Goal: Check status: Check status

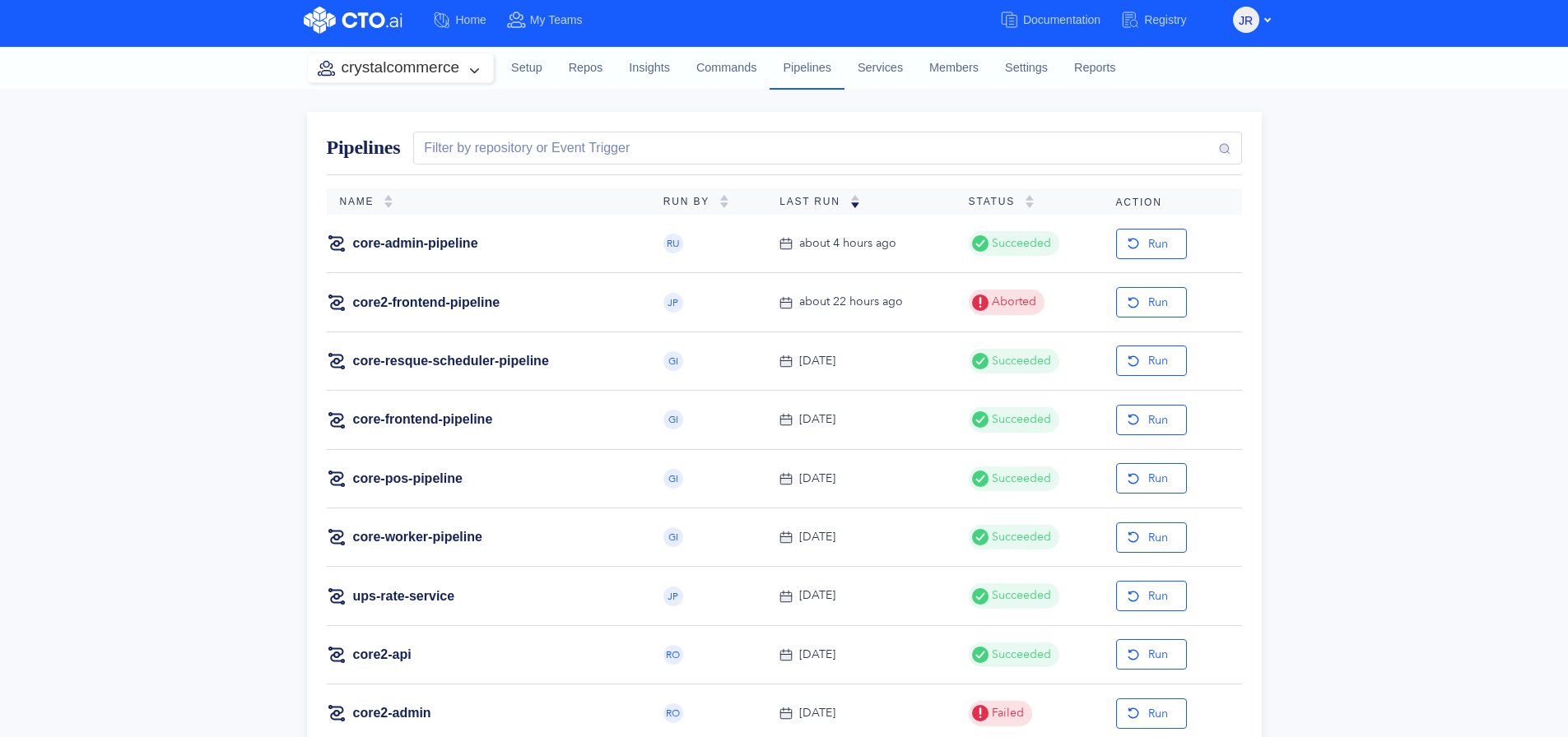
scroll to position [7, 0]
click at [470, 304] on link "core2-frontend-pipeline" at bounding box center [426, 301] width 148 height 18
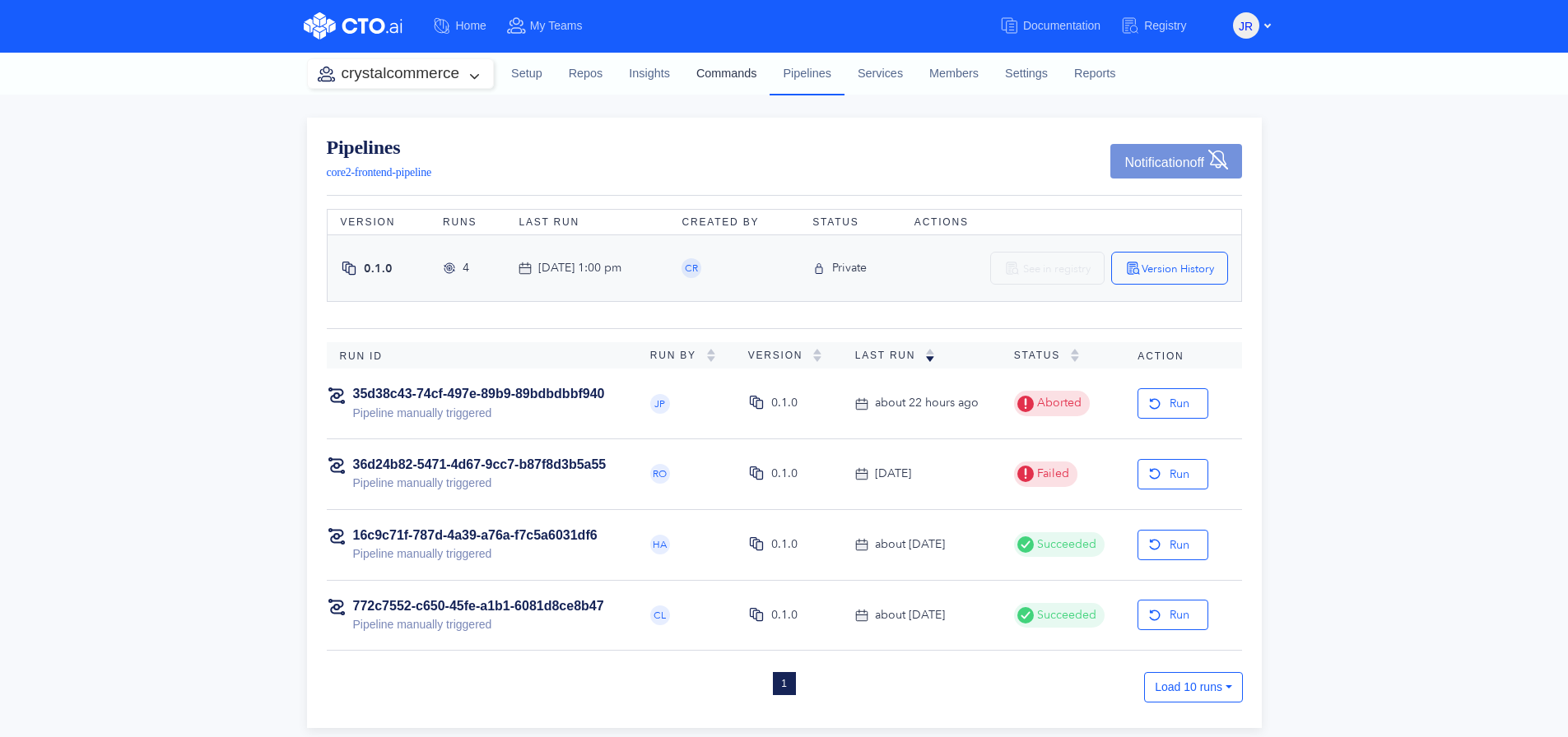
click at [739, 67] on link "Commands" at bounding box center [727, 73] width 88 height 44
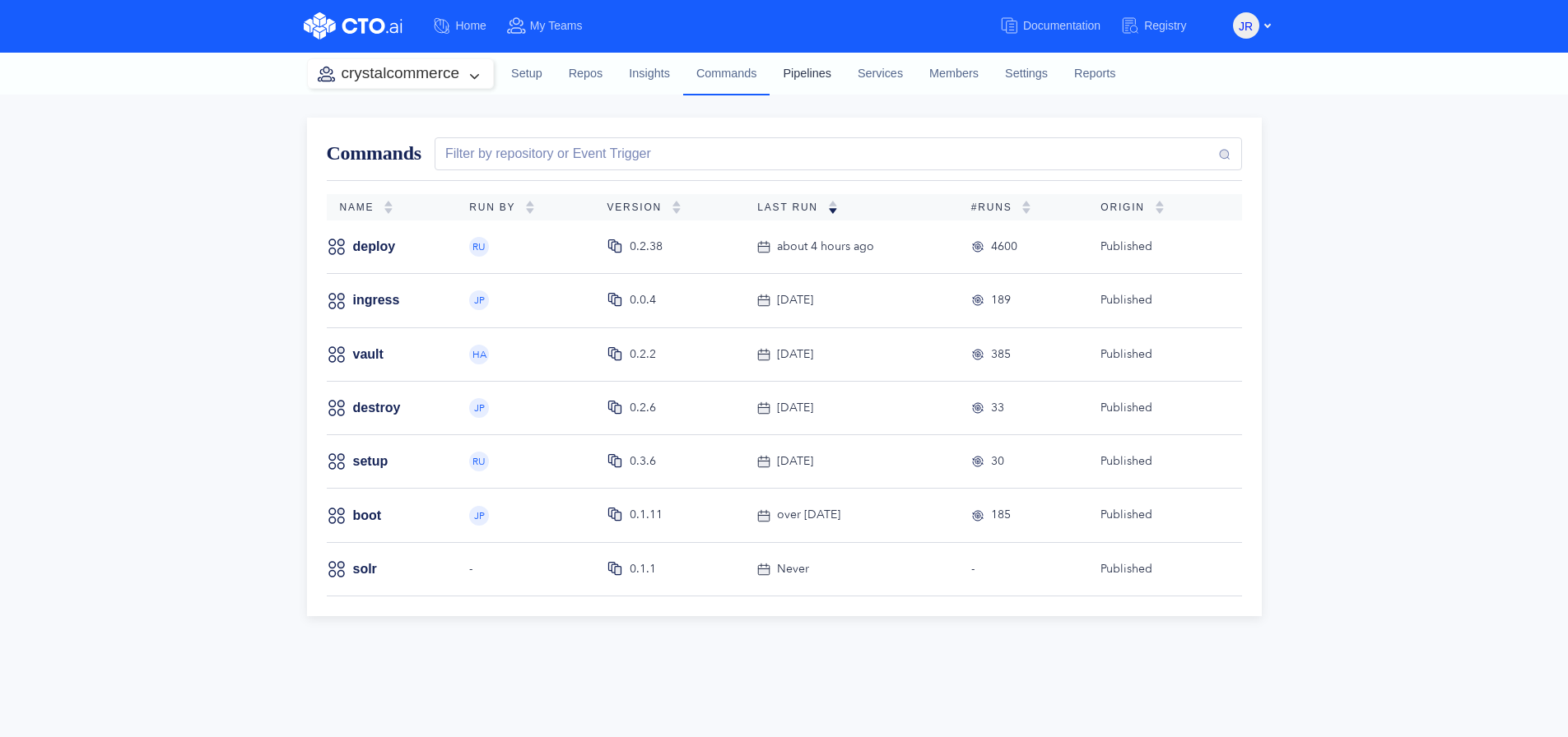
click at [813, 72] on link "Pipelines" at bounding box center [807, 73] width 74 height 44
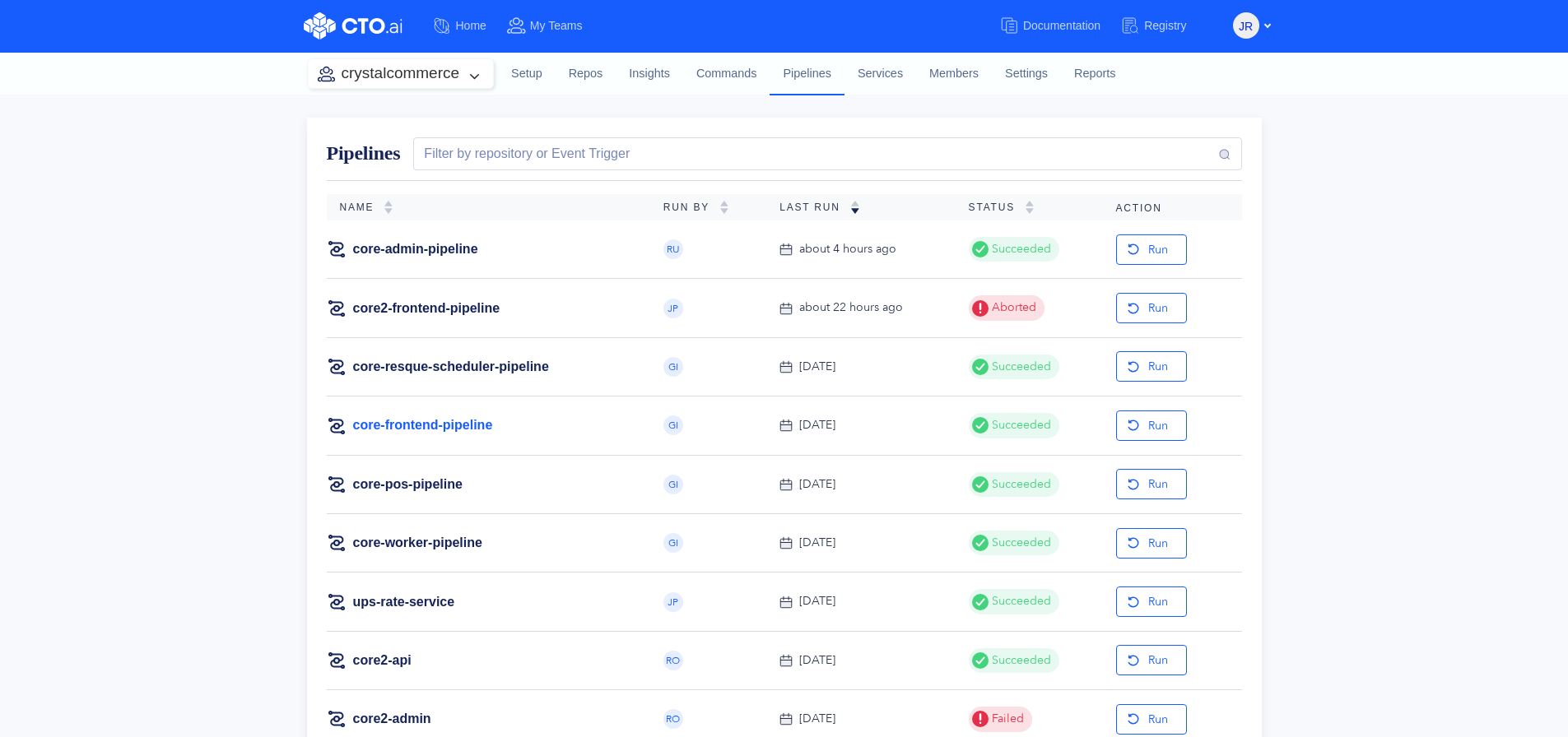
click at [459, 416] on link "core-frontend-pipeline" at bounding box center [423, 425] width 140 height 18
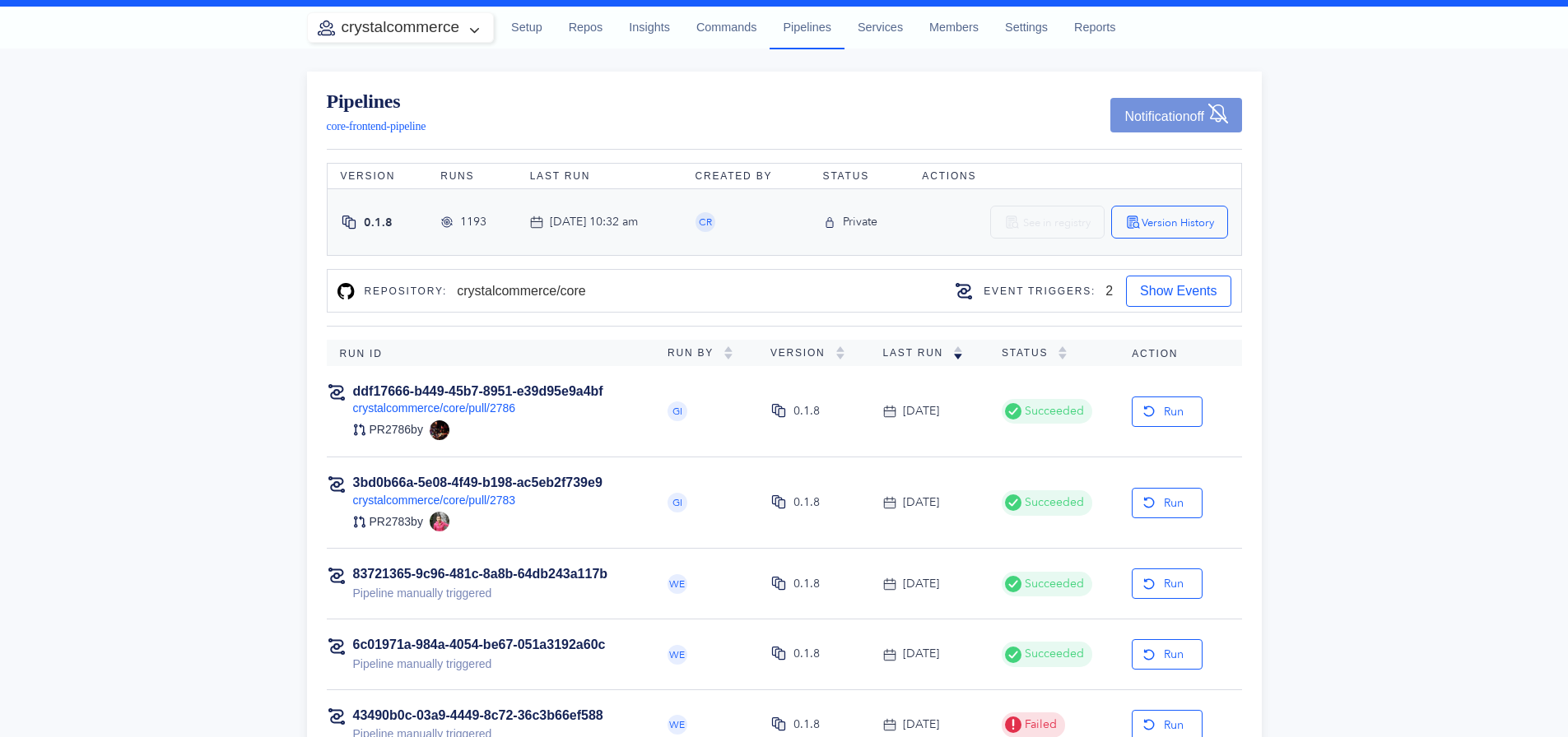
scroll to position [48, 0]
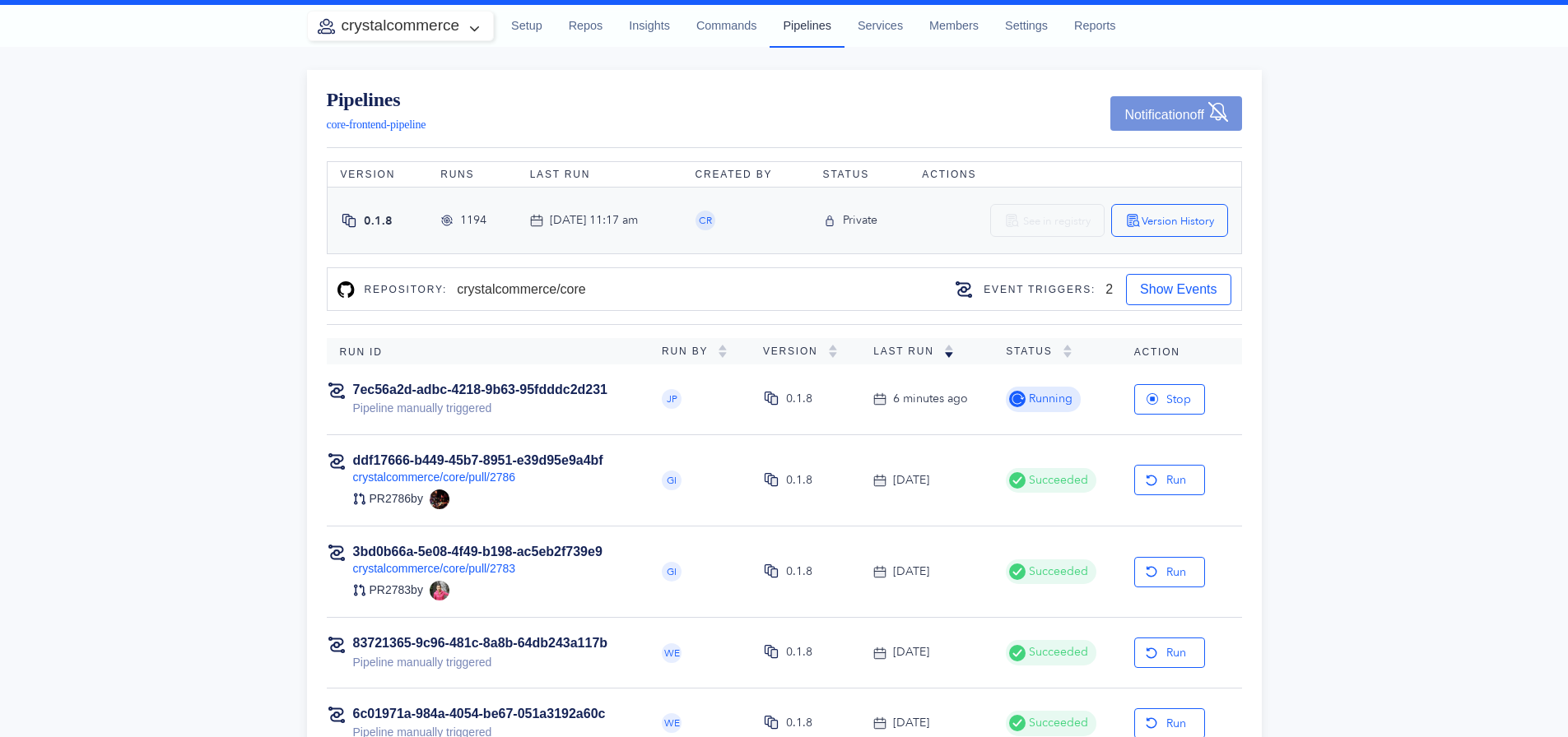
click at [794, 38] on link "Pipelines" at bounding box center [807, 24] width 74 height 42
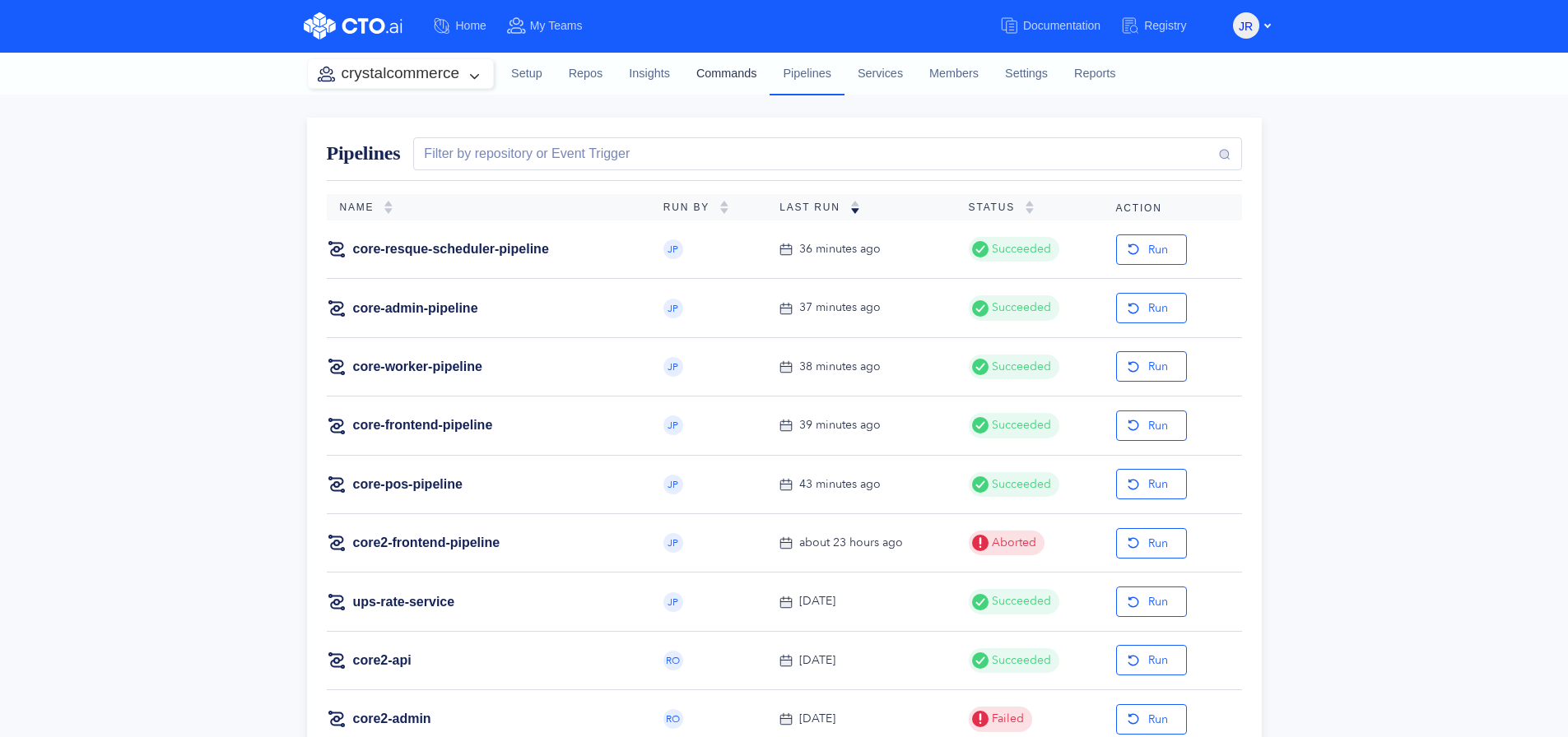
click at [718, 82] on link "Commands" at bounding box center [727, 73] width 88 height 44
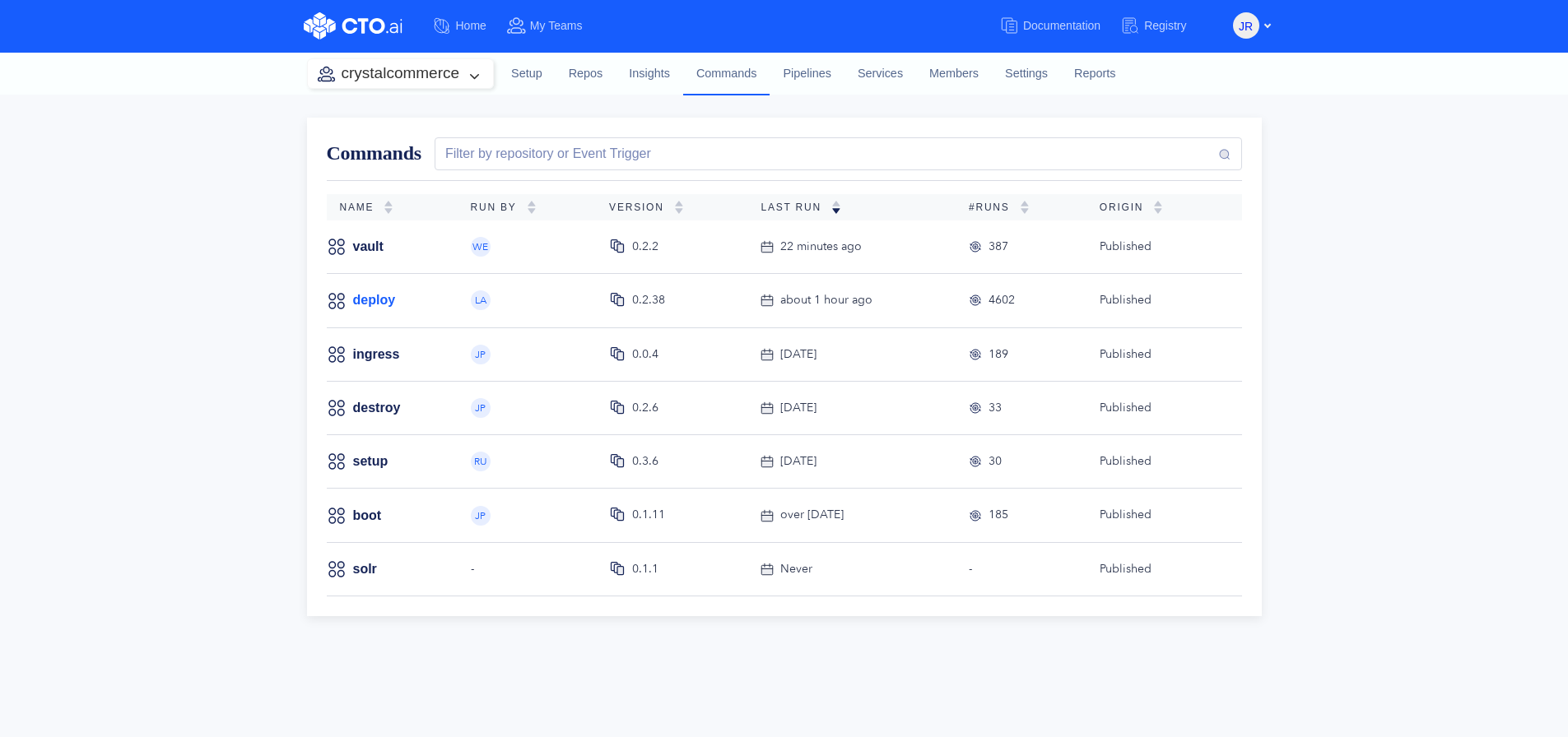
click at [370, 305] on link "deploy" at bounding box center [374, 300] width 42 height 18
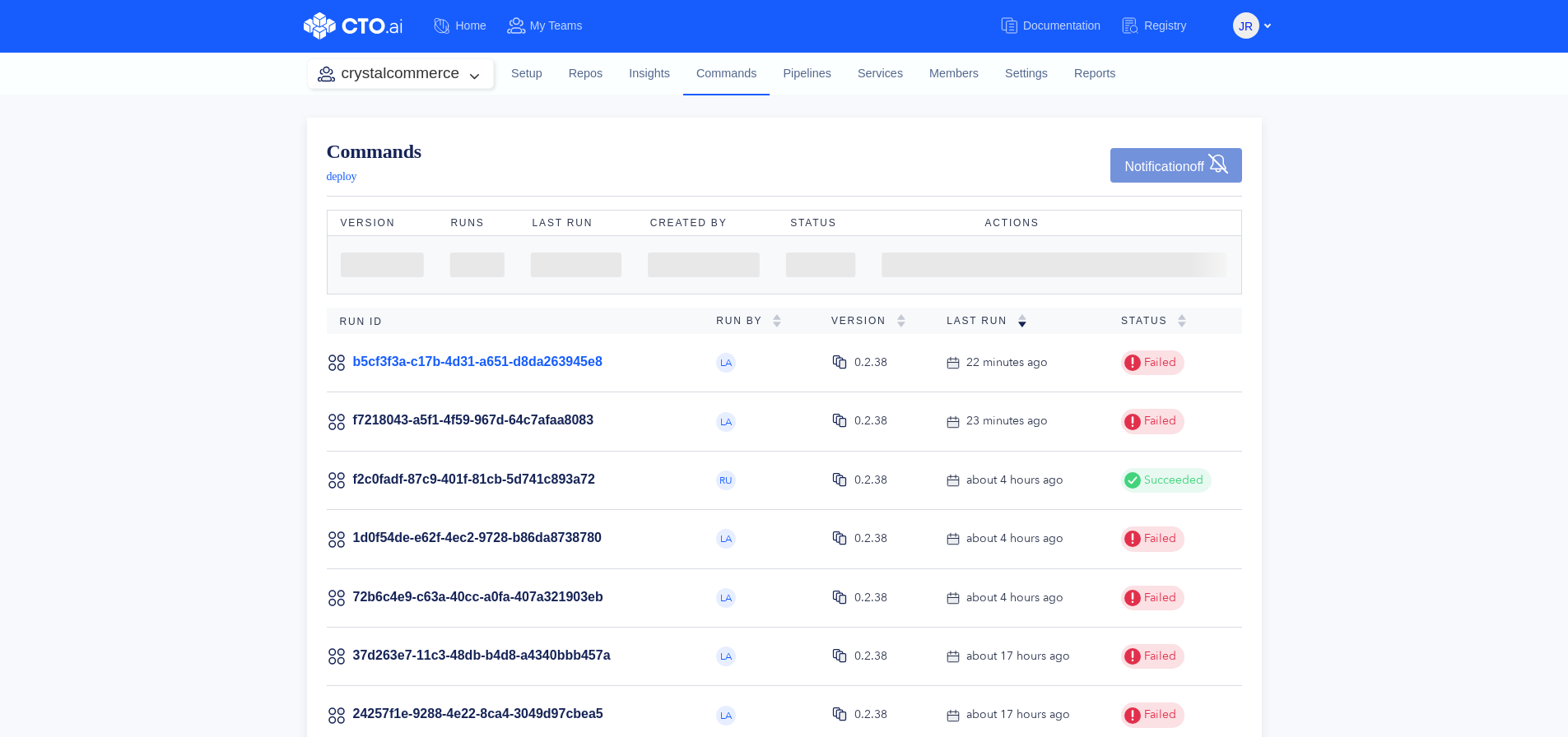
click at [568, 358] on link "b5cf3f3a-c17b-4d31-a651-d8da263945e8" at bounding box center [477, 361] width 249 height 14
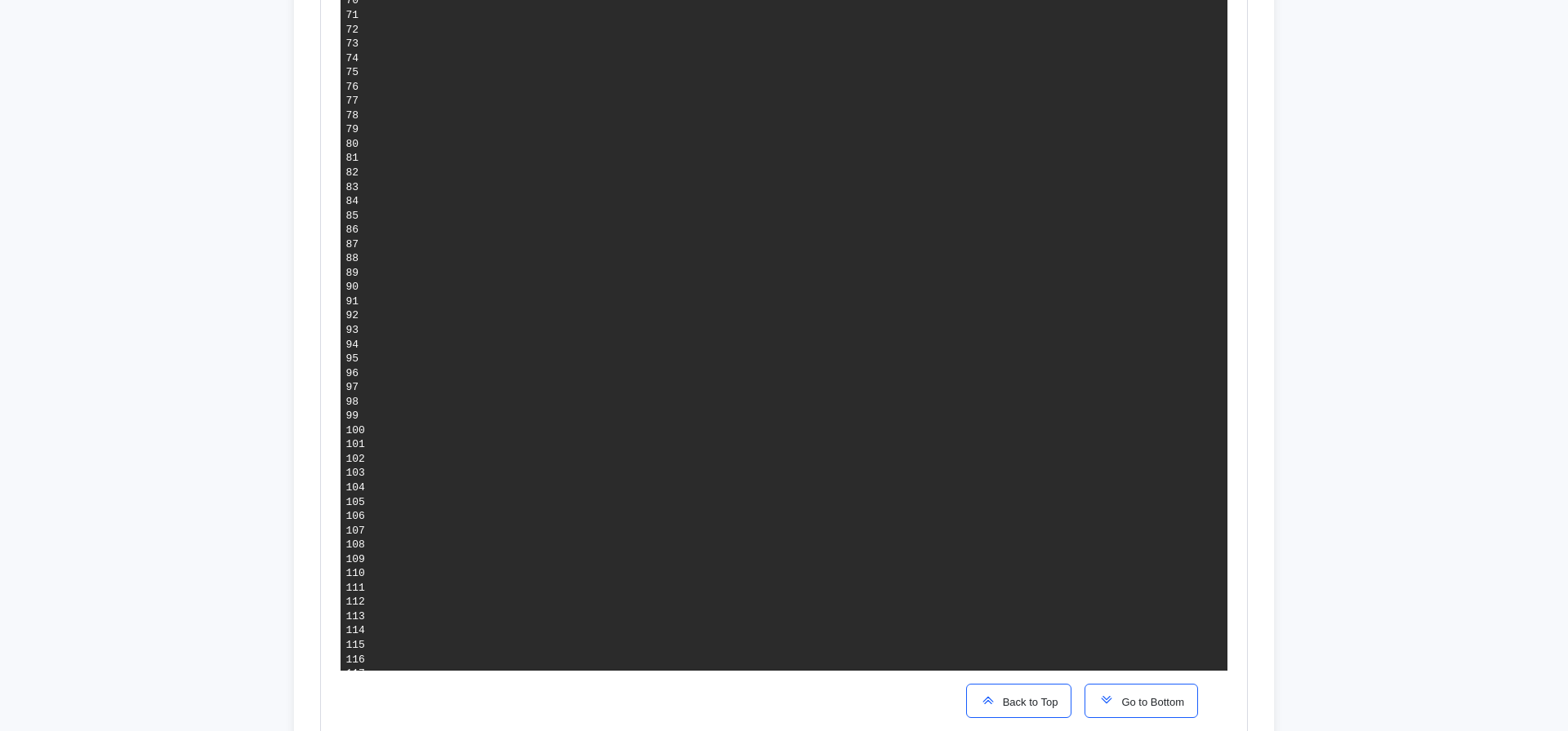
scroll to position [962, 0]
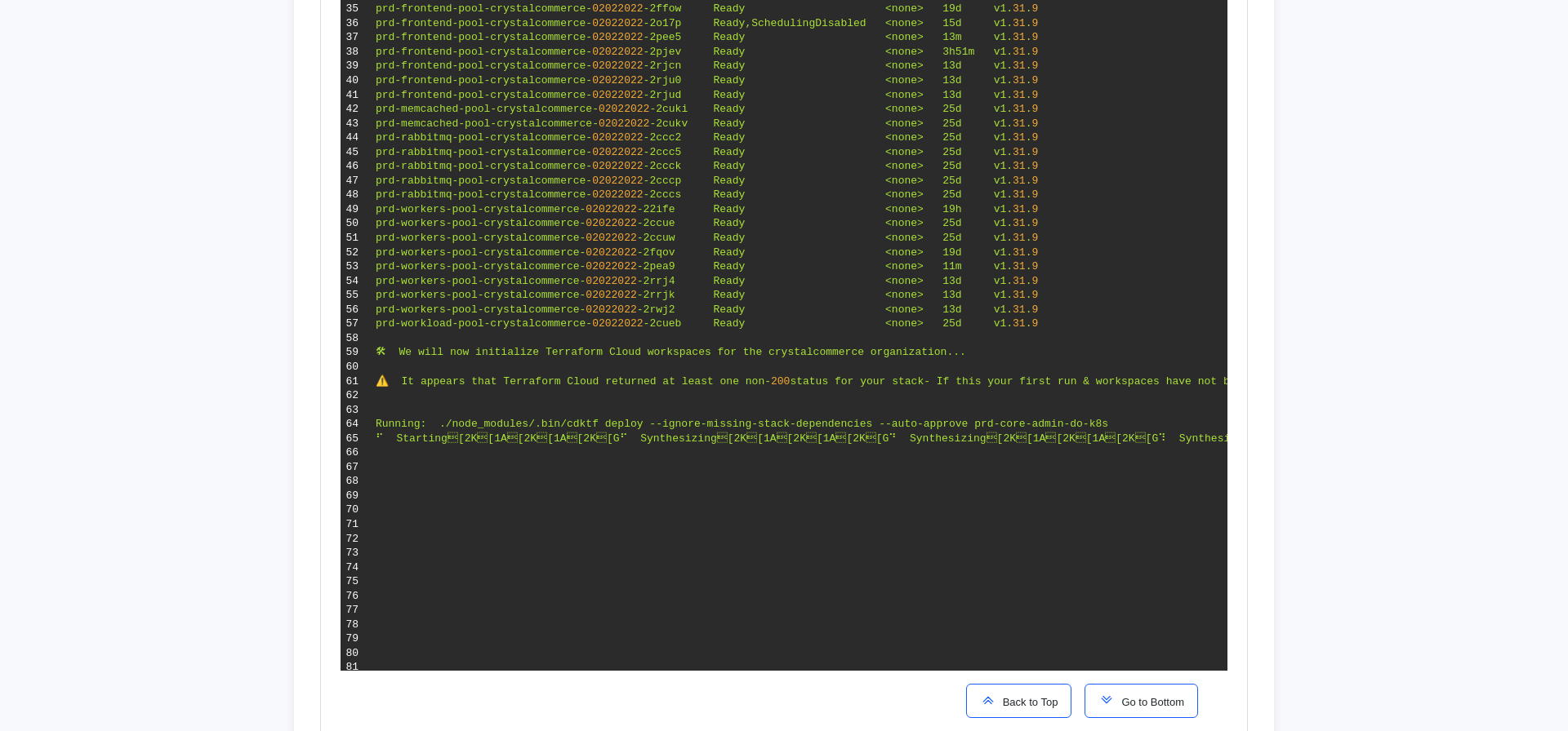
click at [1123, 693] on button "Go to Bottom" at bounding box center [1141, 701] width 114 height 35
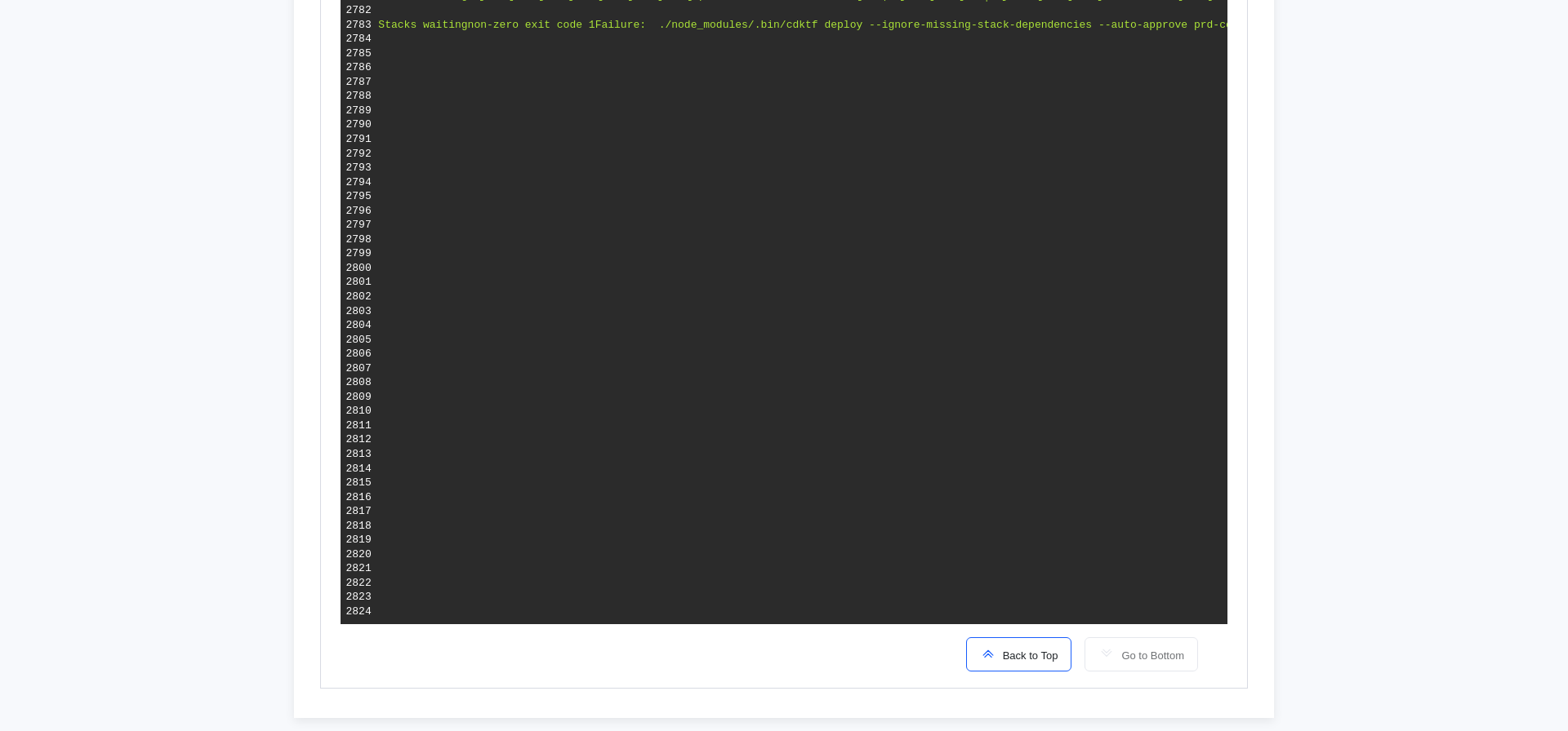
scroll to position [0, 0]
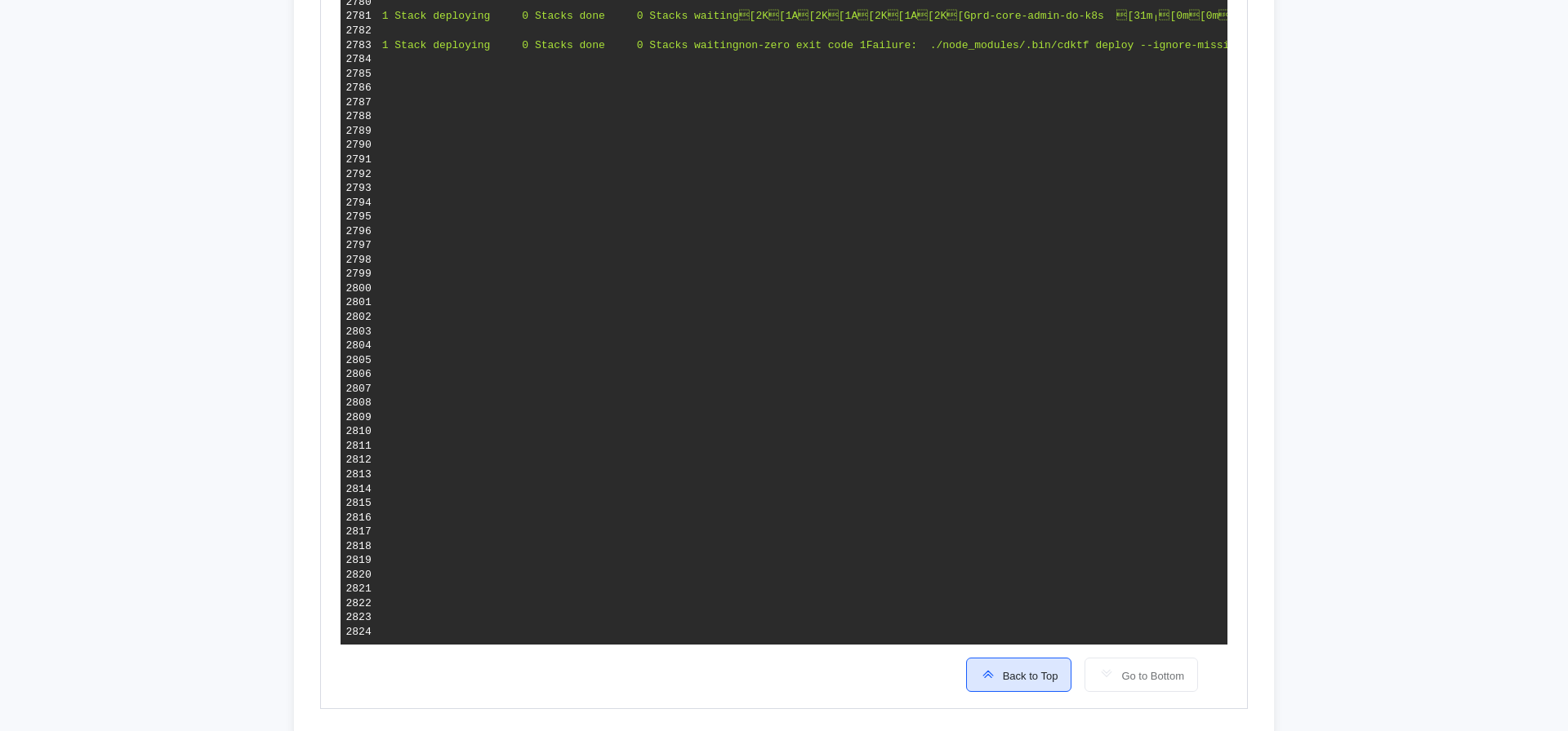
click at [1014, 682] on span "Back to Top" at bounding box center [1027, 676] width 62 height 12
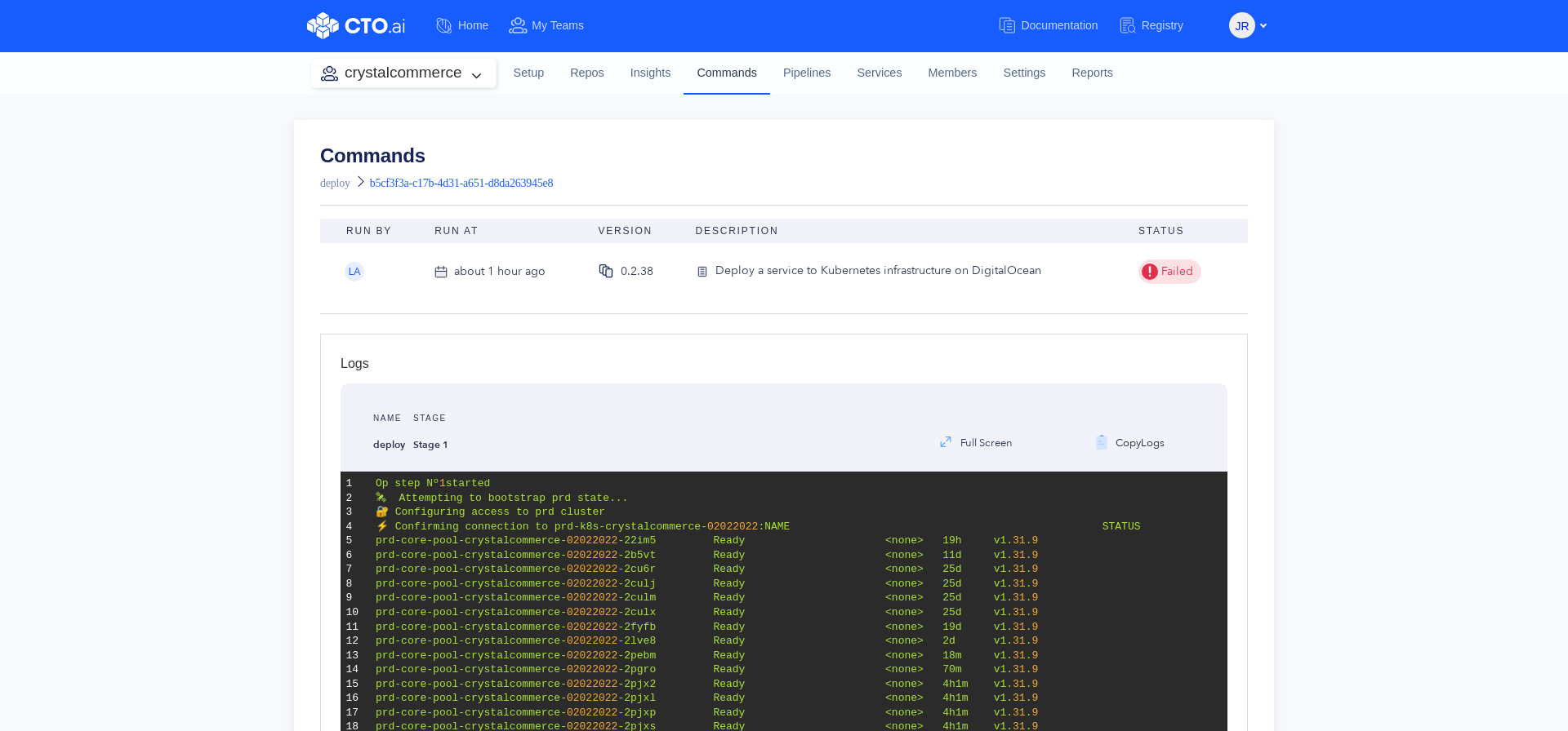
click at [716, 73] on link "Commands" at bounding box center [727, 72] width 87 height 42
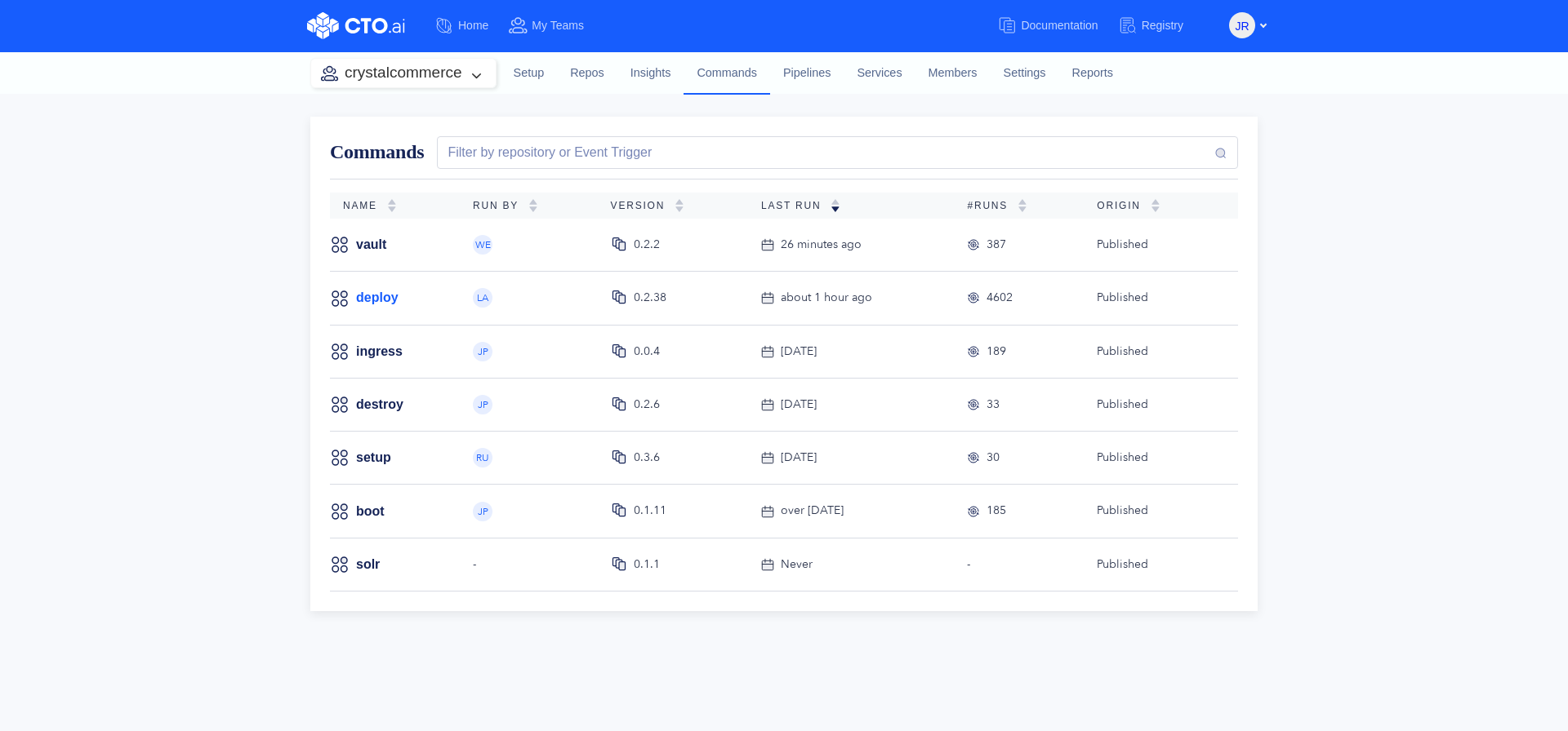
click at [379, 299] on link "deploy" at bounding box center [376, 298] width 42 height 18
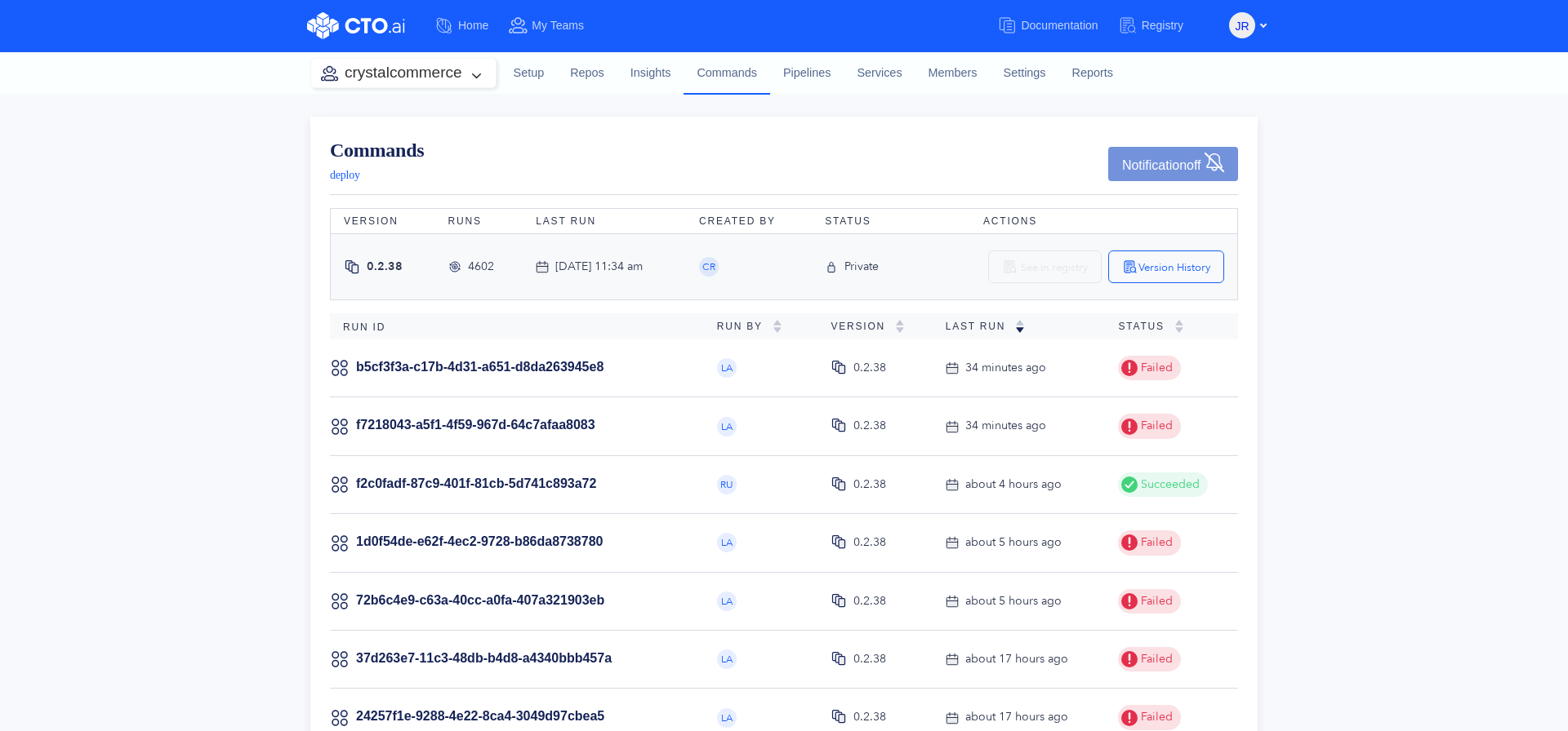
click at [182, 347] on div "Commands deploy Notification off Version Runs Last Run Created By Status Action…" at bounding box center [784, 586] width 1568 height 984
